Goal: Find specific page/section: Find specific page/section

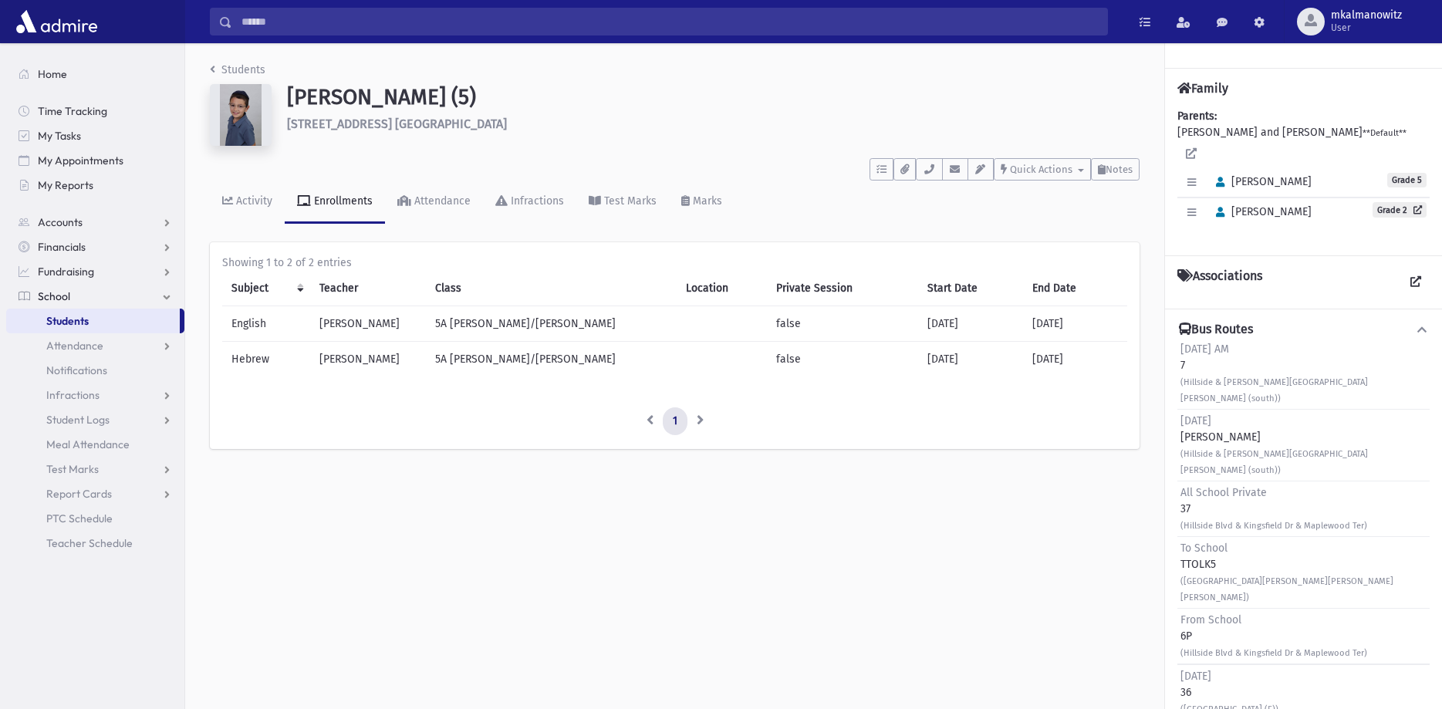
click at [80, 316] on span "Students" at bounding box center [67, 321] width 42 height 14
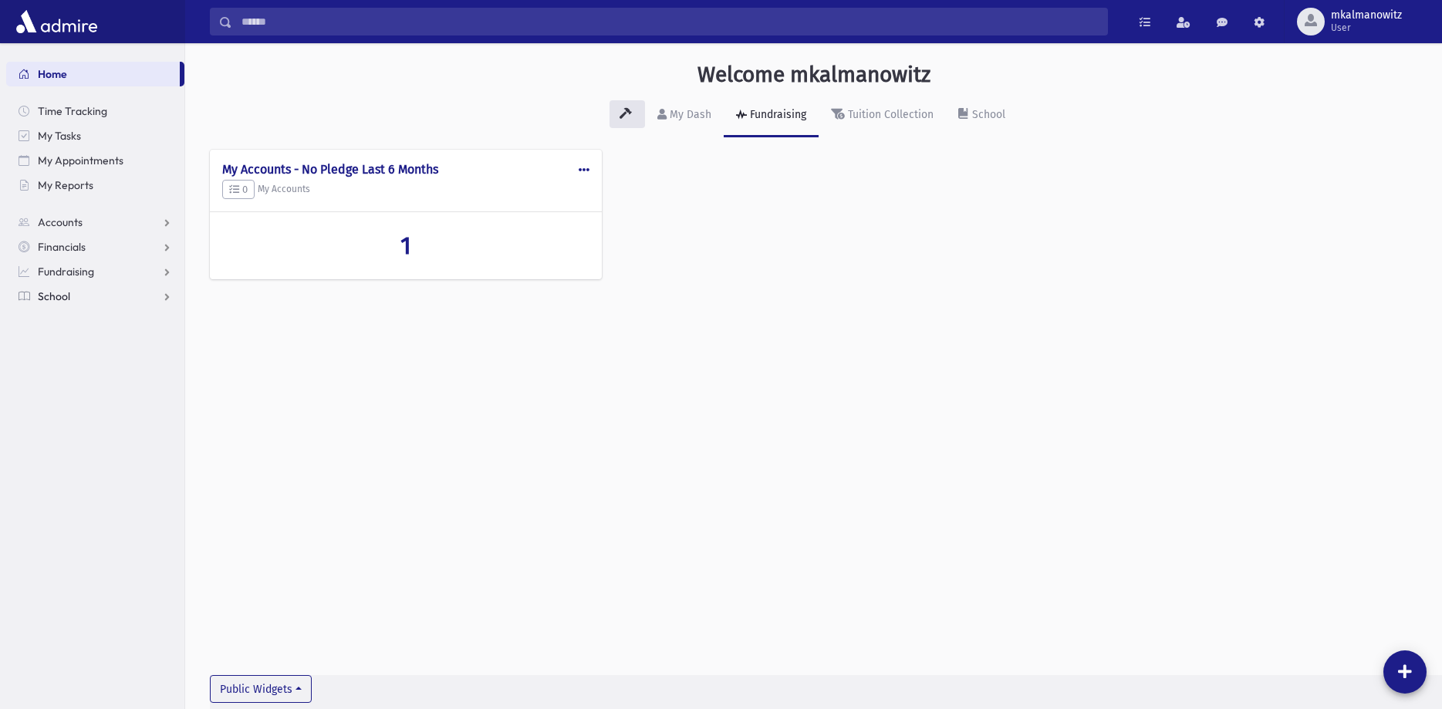
click at [59, 298] on span "School" at bounding box center [54, 296] width 32 height 14
click at [67, 327] on span "Students" at bounding box center [67, 321] width 42 height 14
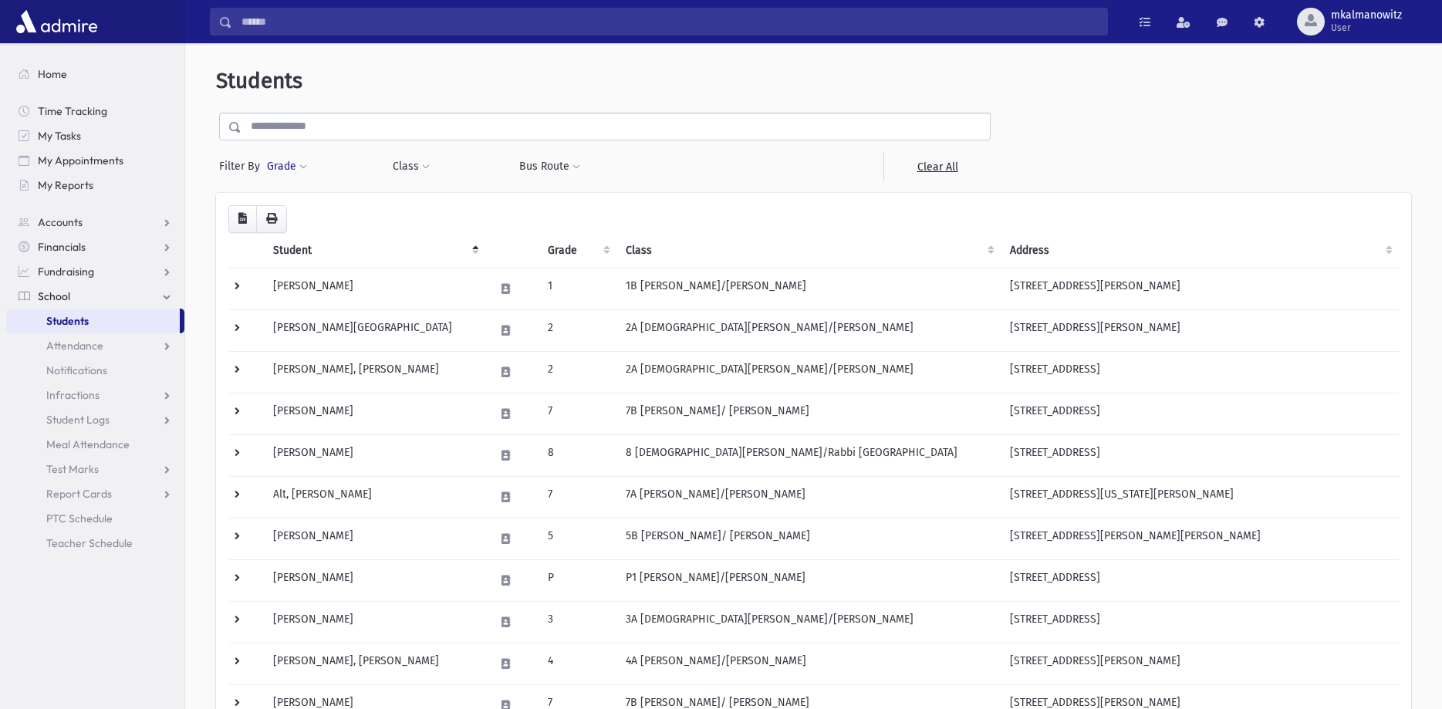
click at [303, 163] on button "Grade" at bounding box center [287, 167] width 42 height 28
click at [312, 207] on ul at bounding box center [356, 209] width 160 height 23
type input "*"
select select "**"
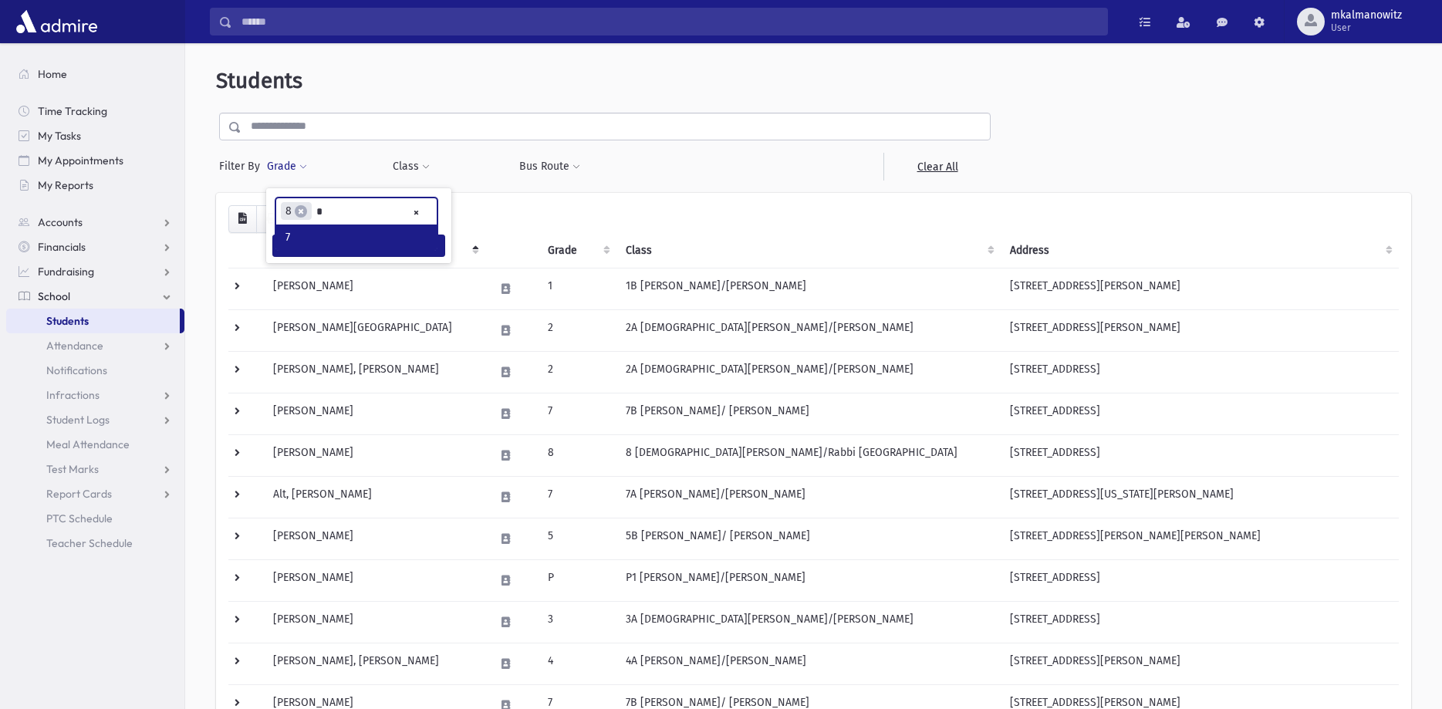
type input "*"
select select "**"
type input "*"
select select "*"
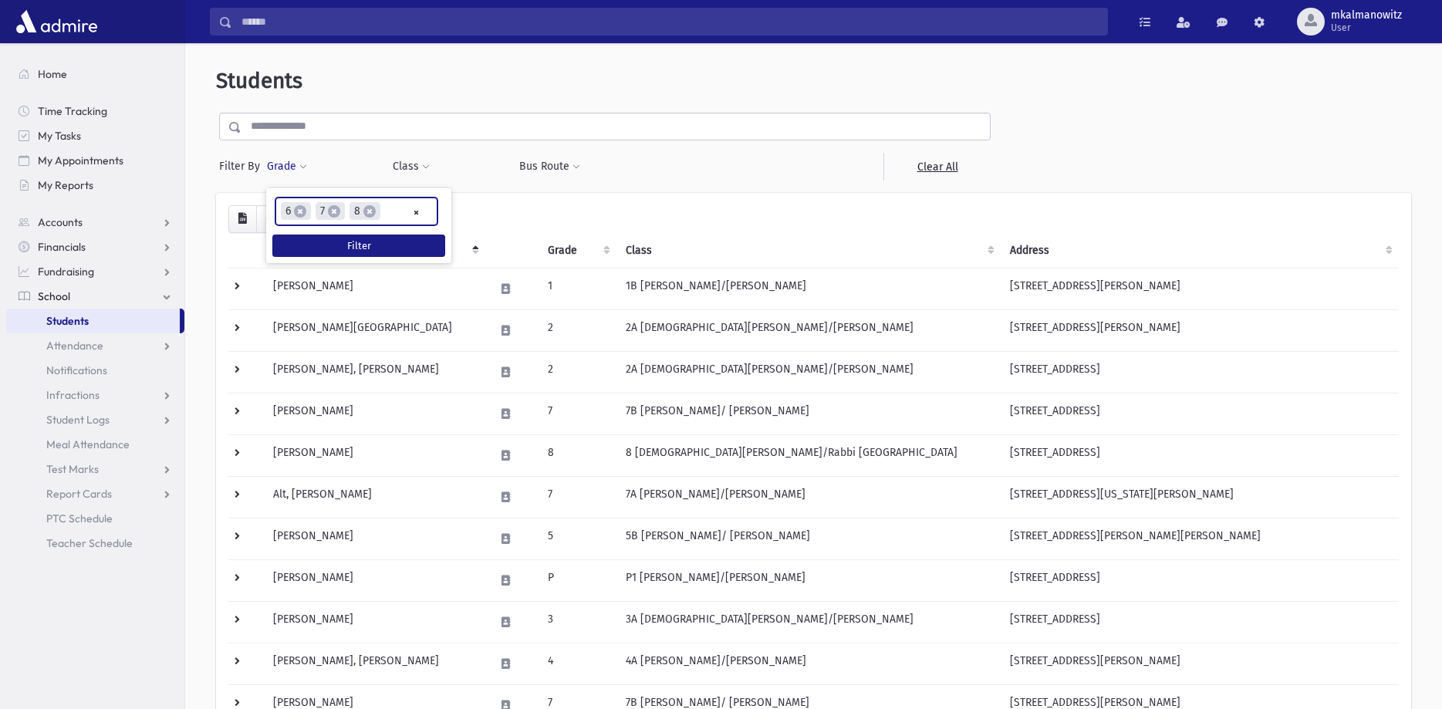
scroll to position [156, 0]
type input "*"
select select "*"
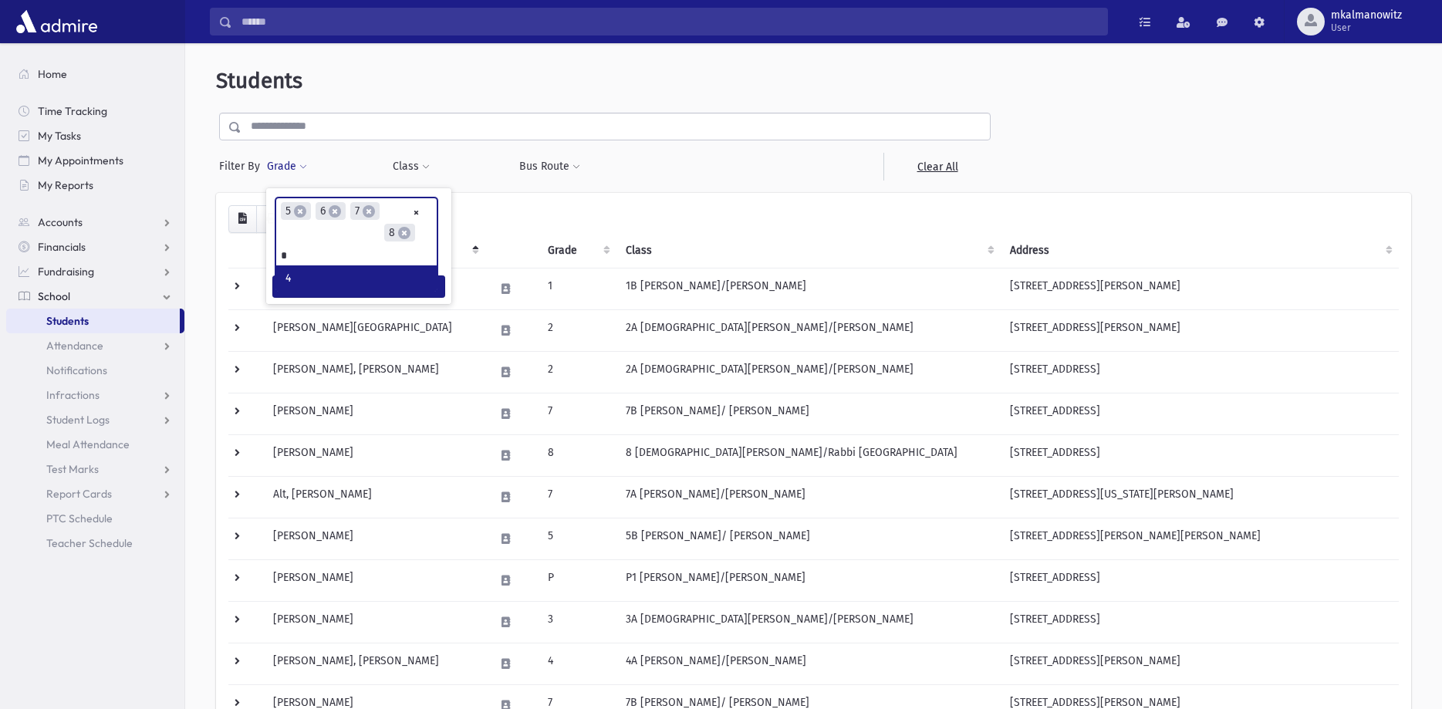
type input "*"
select select "*"
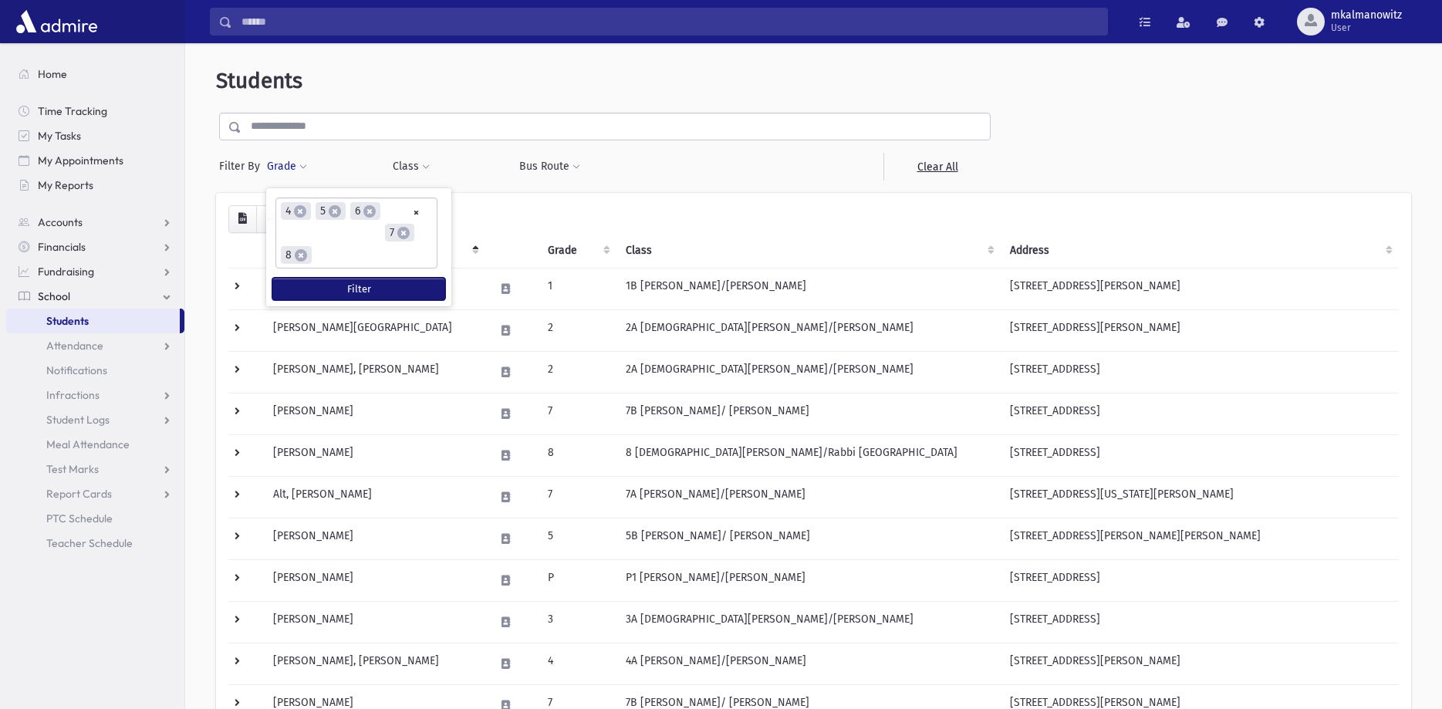
click at [366, 289] on button "Filter" at bounding box center [358, 289] width 173 height 22
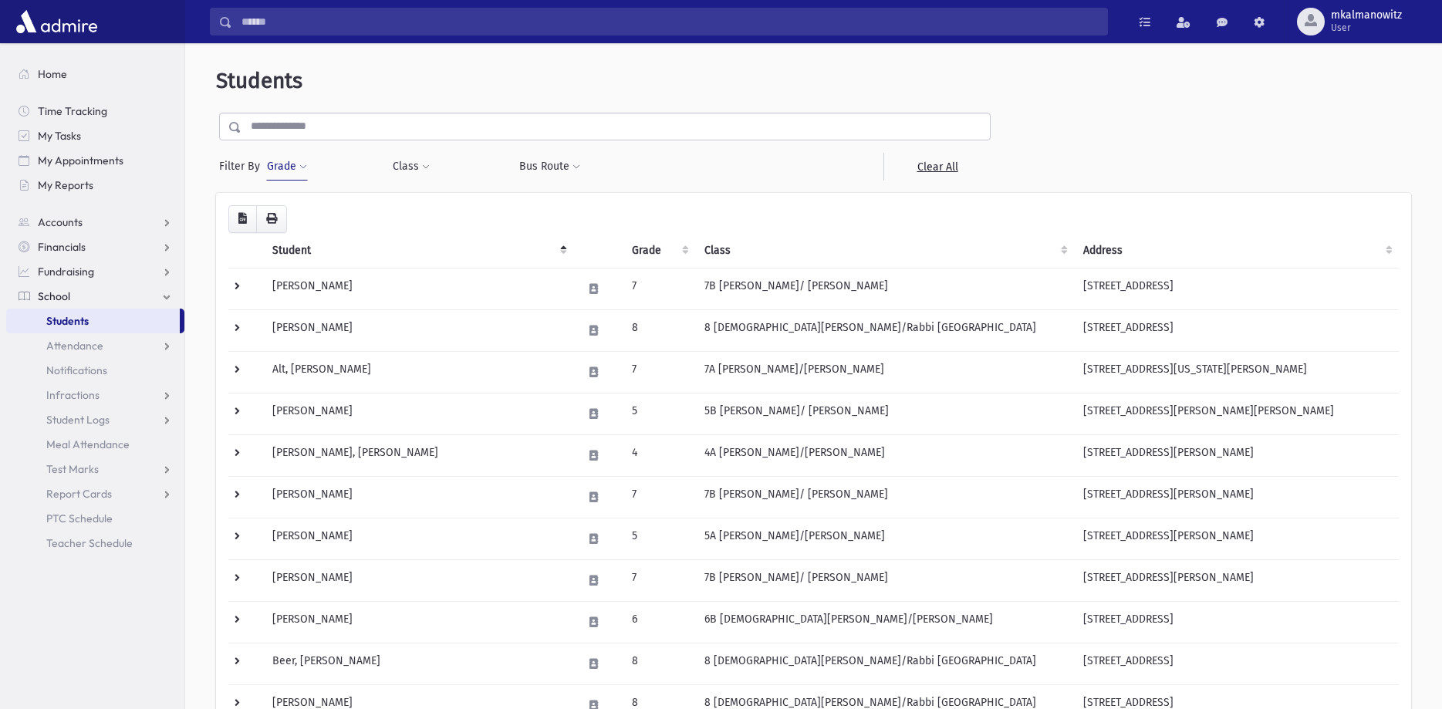
click at [490, 76] on header "Students" at bounding box center [813, 81] width 1195 height 26
